Goal: Information Seeking & Learning: Check status

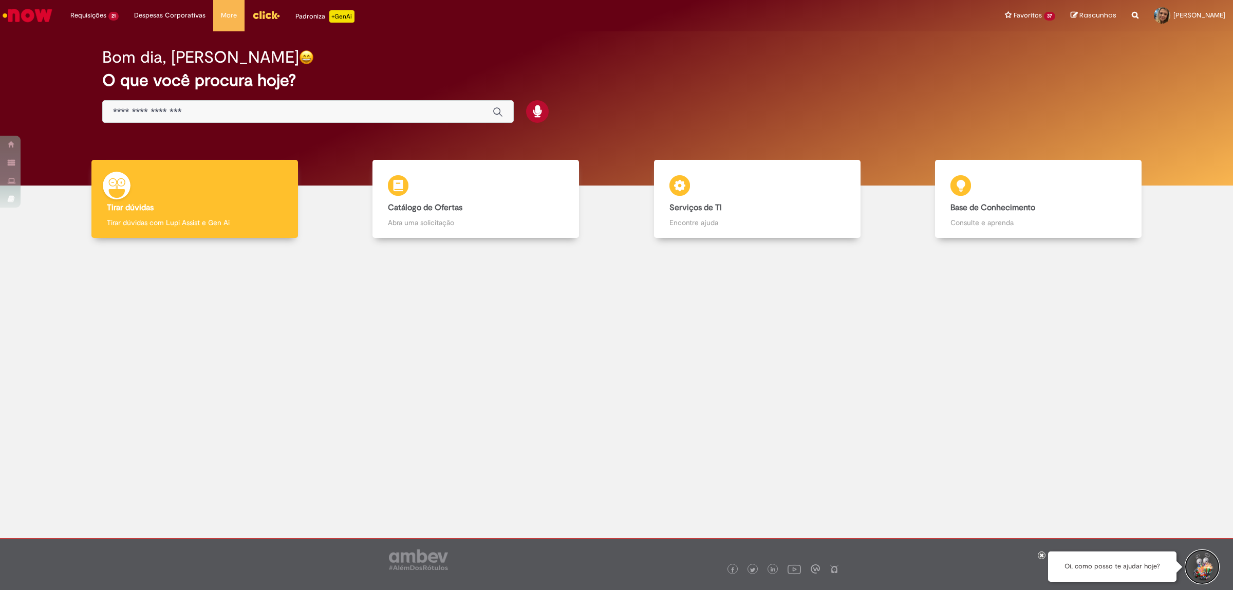
click at [1196, 568] on button "Iniciar Conversa de Suporte" at bounding box center [1202, 566] width 31 height 31
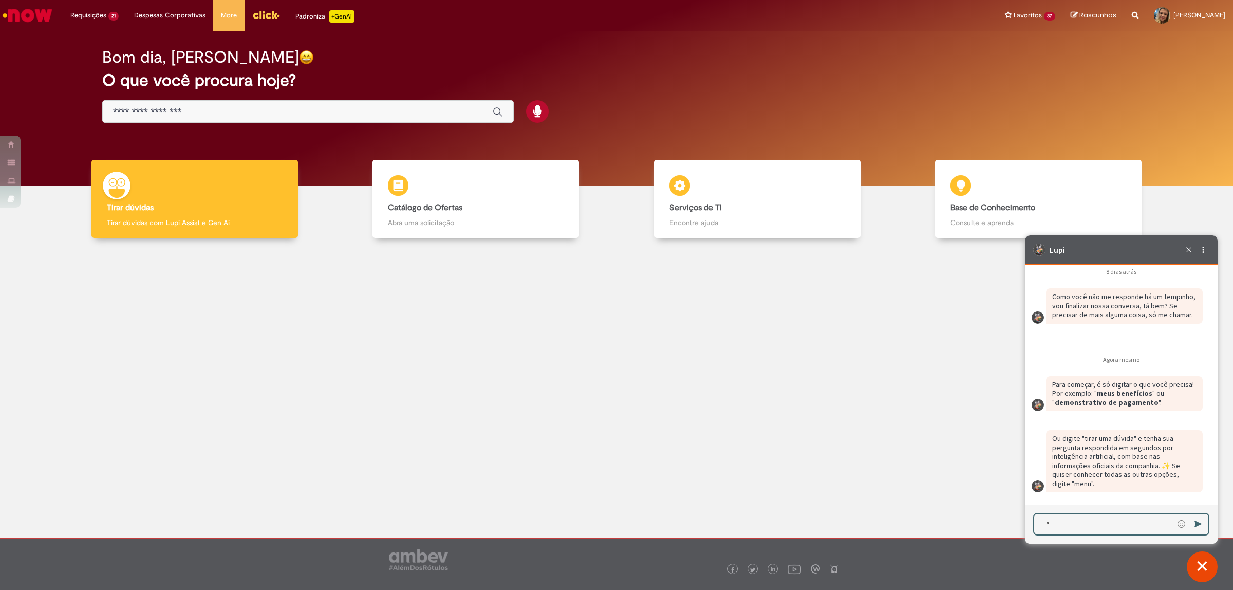
scroll to position [1733, 0]
type textarea "****"
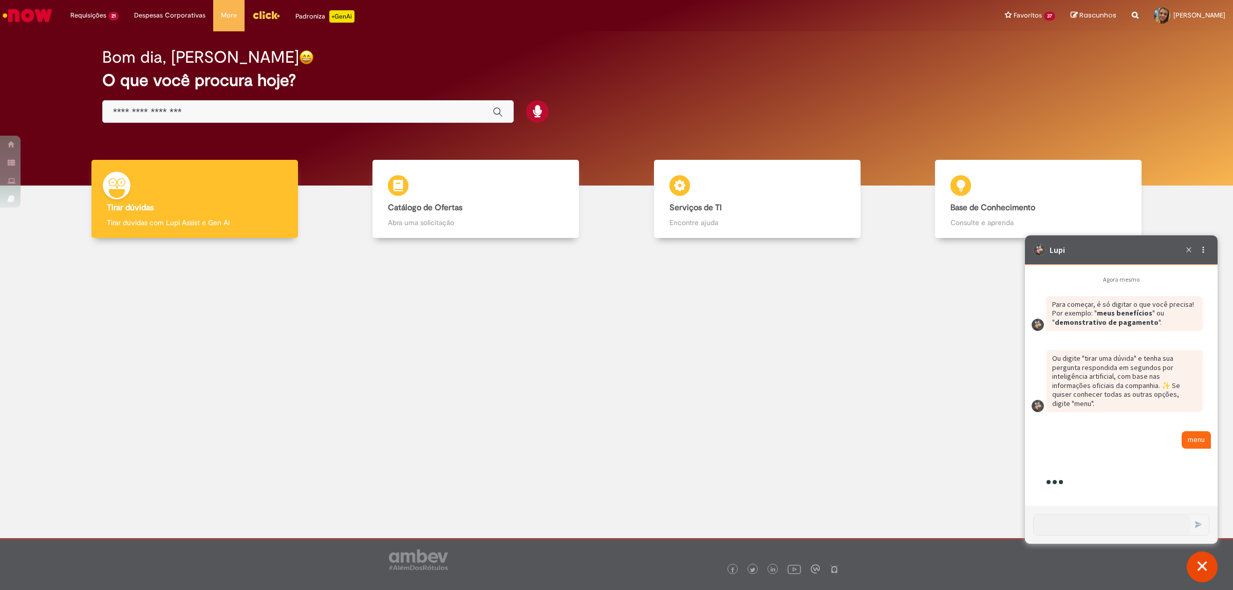
scroll to position [2000, 0]
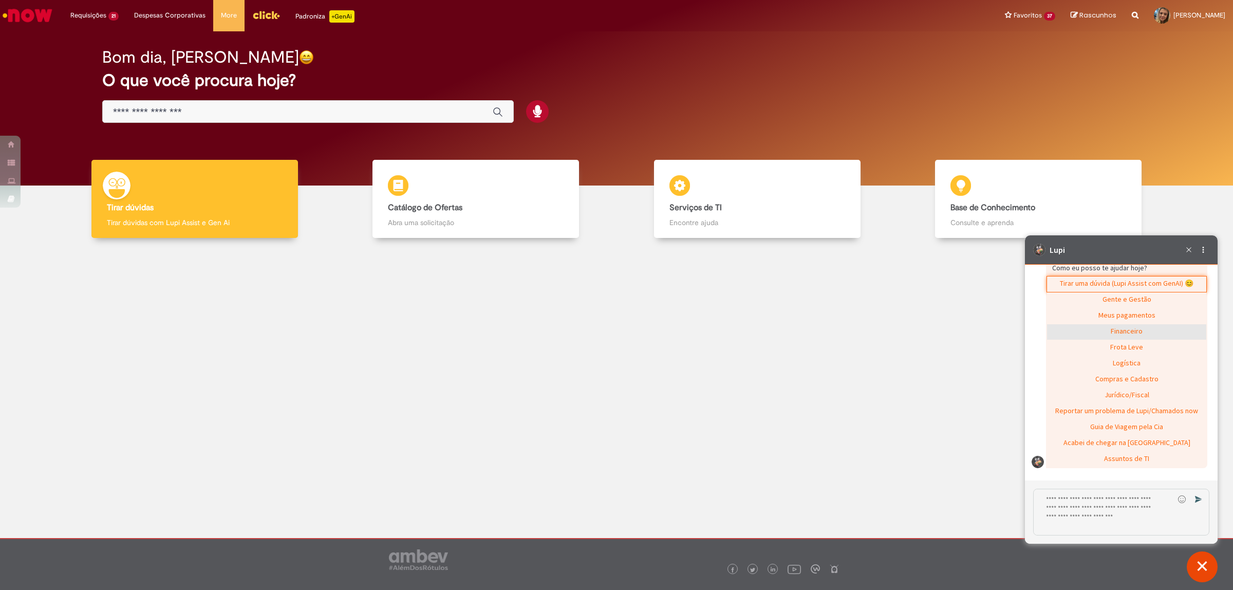
click at [1153, 340] on div "Financeiro" at bounding box center [1126, 331] width 159 height 15
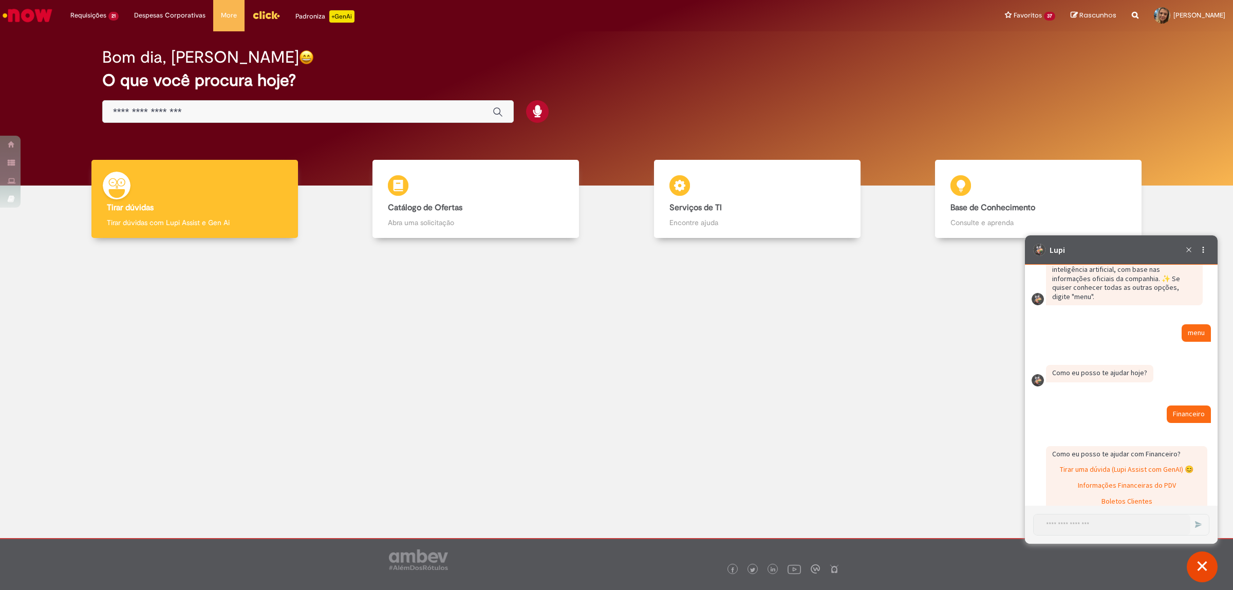
scroll to position [2002, 0]
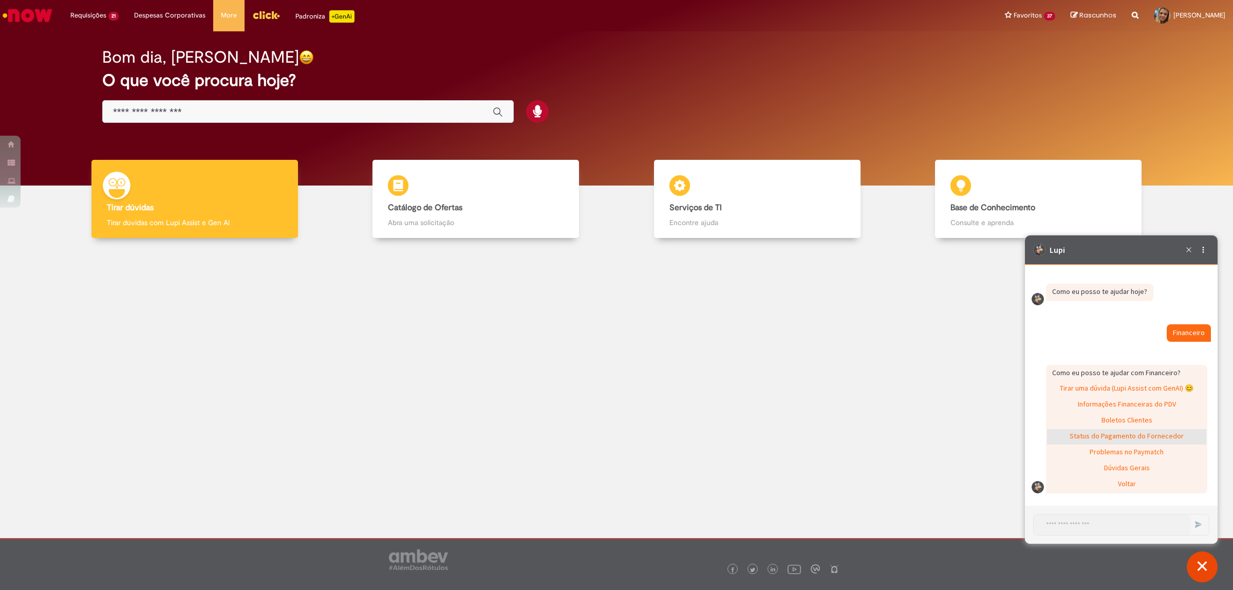
click at [1165, 437] on div "Status do Pagamento do Fornecedor" at bounding box center [1126, 436] width 159 height 15
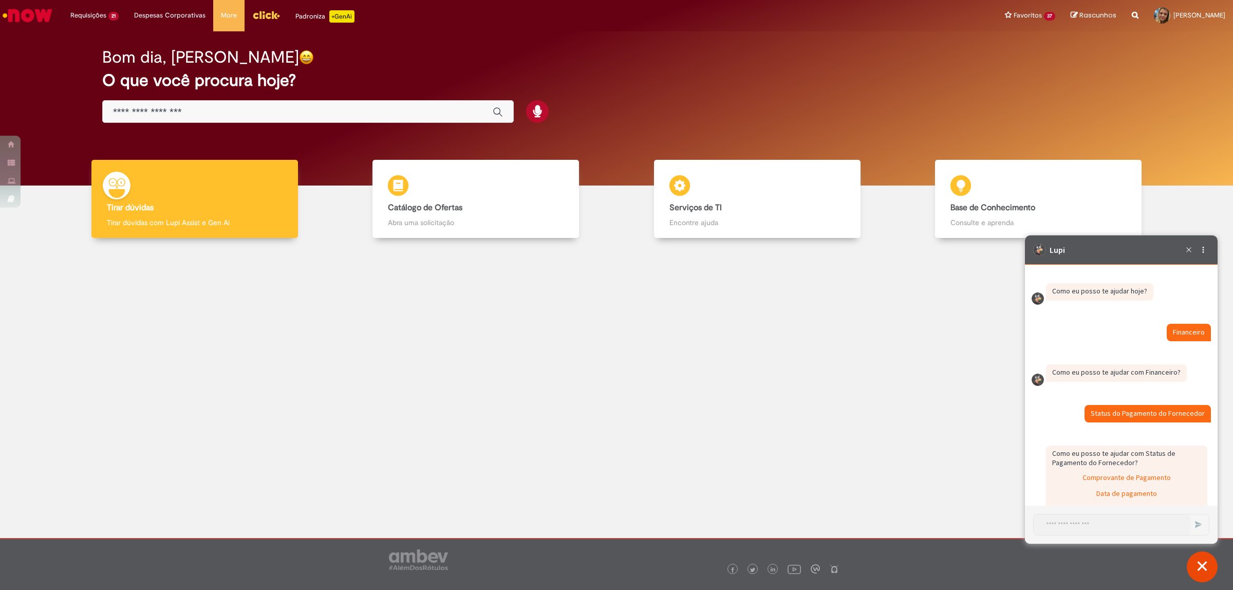
scroll to position [2060, 0]
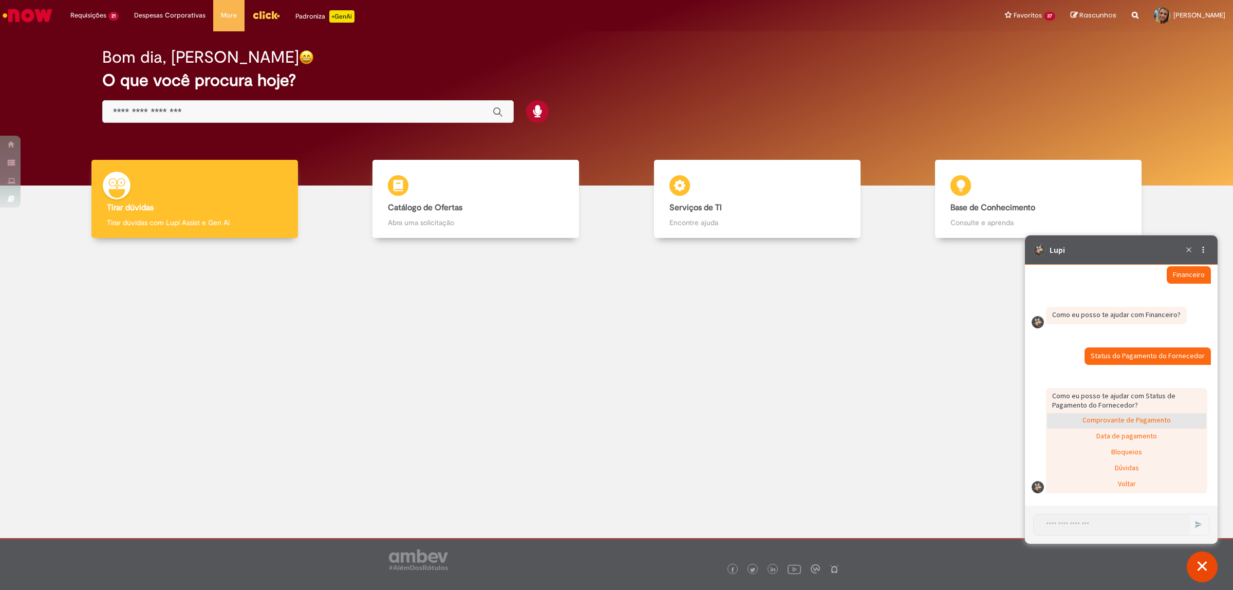
click at [1165, 418] on div "Comprovante de Pagamento" at bounding box center [1126, 420] width 159 height 15
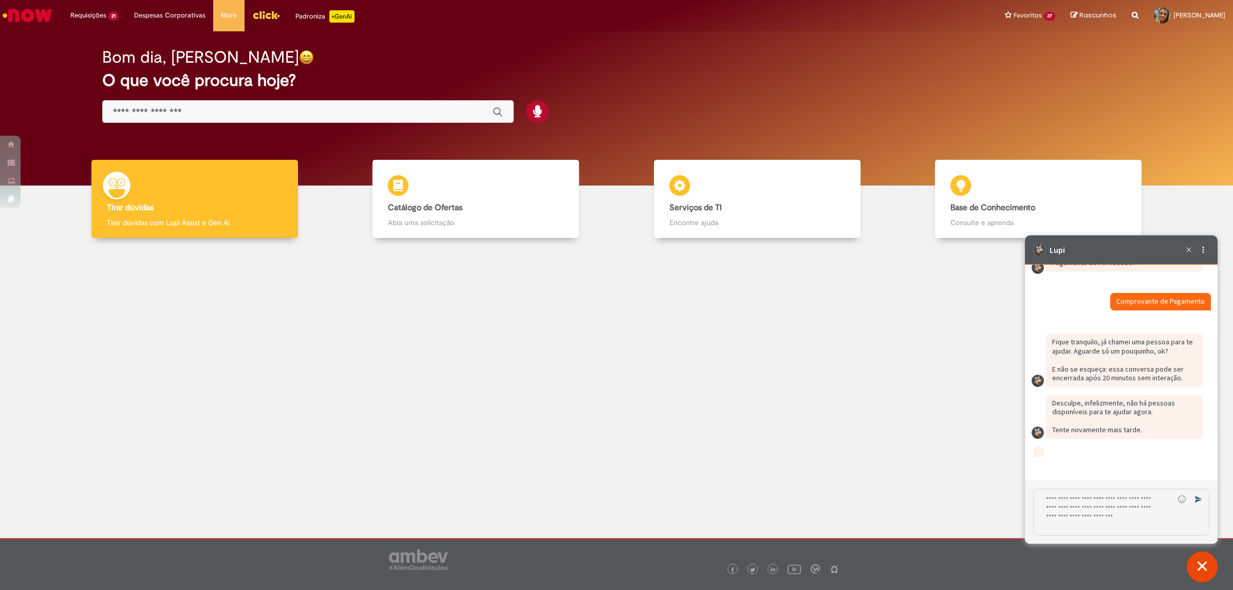
scroll to position [2260, 0]
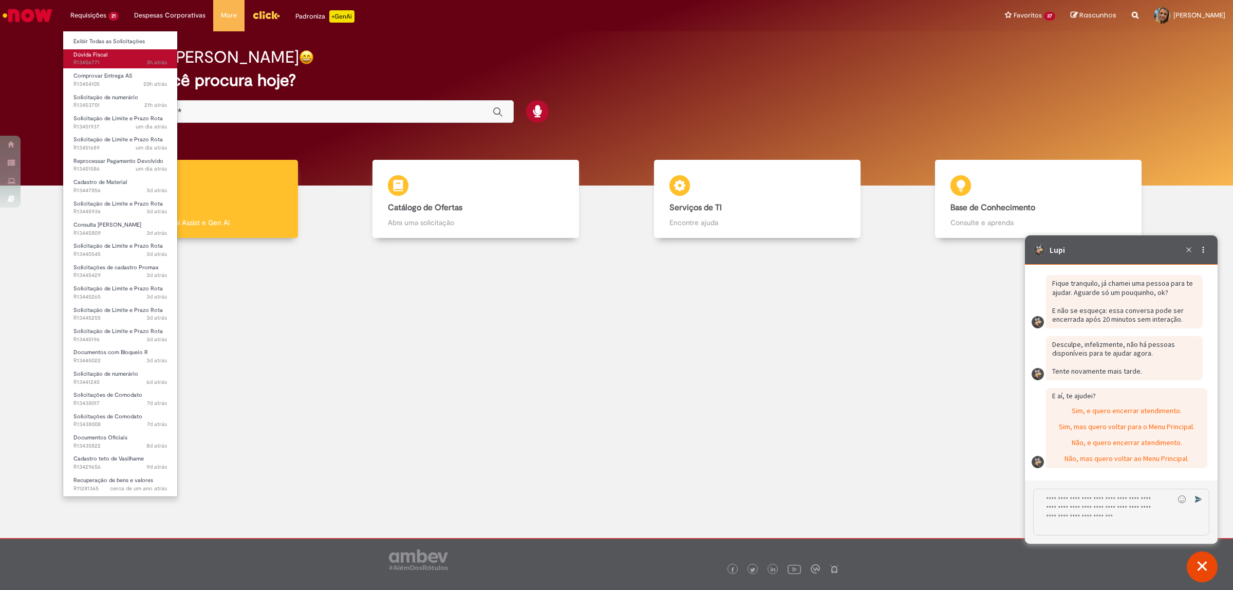
click at [111, 59] on span "3h atrás 3 horas atrás R13456771" at bounding box center [120, 63] width 94 height 8
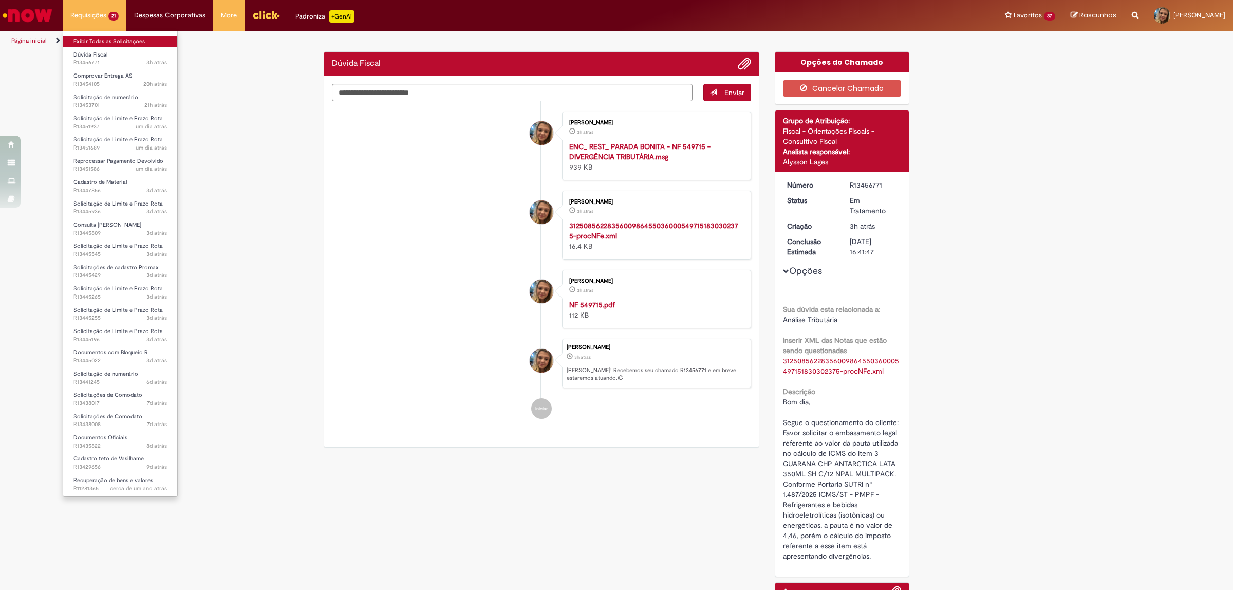
click at [101, 44] on link "Exibir Todas as Solicitações" at bounding box center [120, 41] width 114 height 11
